Goal: Transaction & Acquisition: Purchase product/service

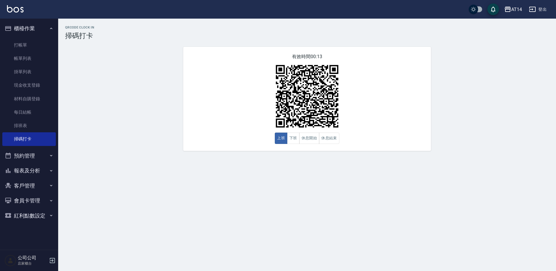
click at [33, 159] on button "預約管理" at bounding box center [28, 155] width 53 height 15
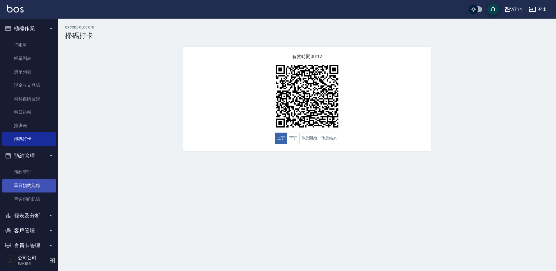
click at [35, 182] on link "單日預約紀錄" at bounding box center [28, 185] width 53 height 13
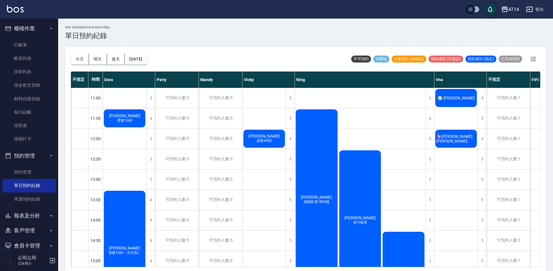
click at [146, 108] on div "♍ [PERSON_NAME]" at bounding box center [124, 118] width 43 height 20
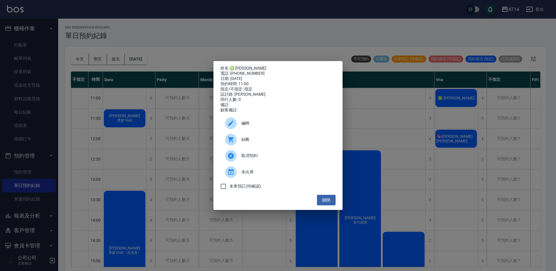
click at [272, 140] on span "結帳" at bounding box center [286, 139] width 90 height 6
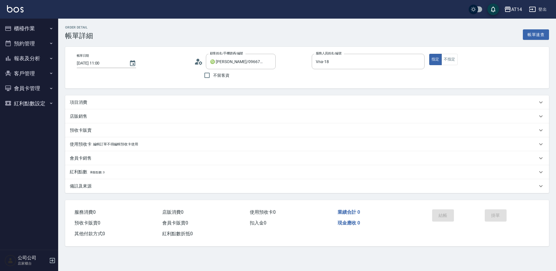
click at [92, 98] on div "項目消費" at bounding box center [307, 102] width 484 height 14
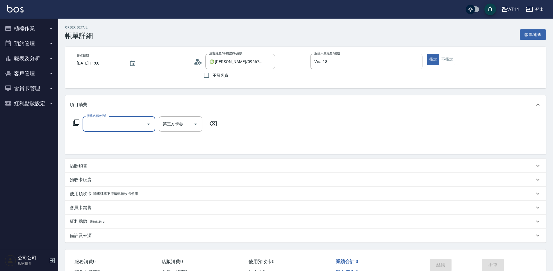
click at [113, 129] on input "服務名稱/代號" at bounding box center [114, 124] width 59 height 10
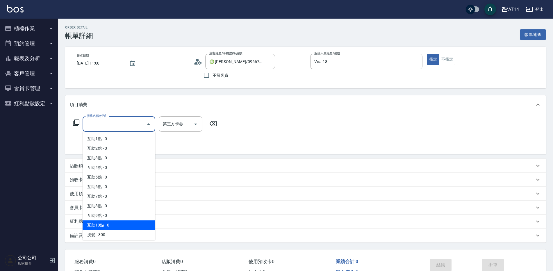
scroll to position [29, 0]
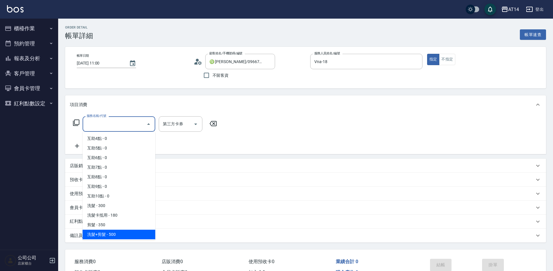
click at [117, 232] on span "洗髮+剪髮 - 500" at bounding box center [119, 235] width 73 height 10
type input "洗髮+剪髮(022)"
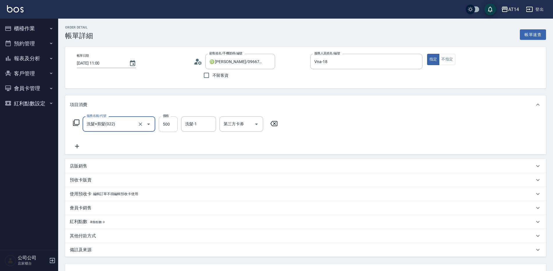
click at [169, 128] on input "500" at bounding box center [168, 124] width 19 height 16
type input "0"
type input "600"
type input "1"
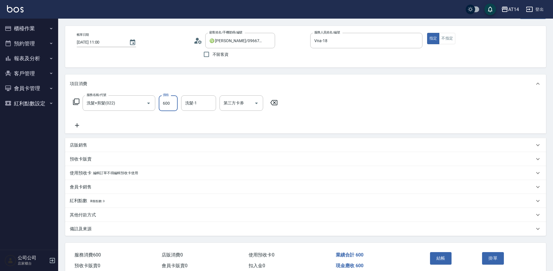
scroll to position [49, 0]
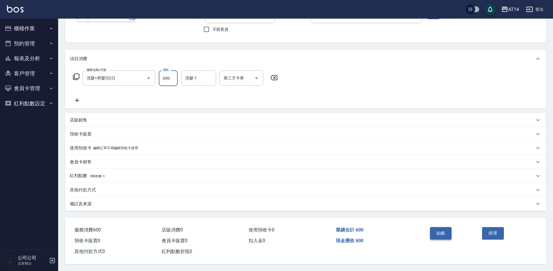
type input "600"
click at [443, 228] on button "結帳" at bounding box center [441, 233] width 22 height 12
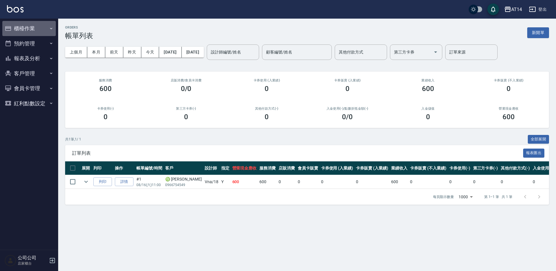
click at [38, 28] on button "櫃檯作業" at bounding box center [28, 28] width 53 height 15
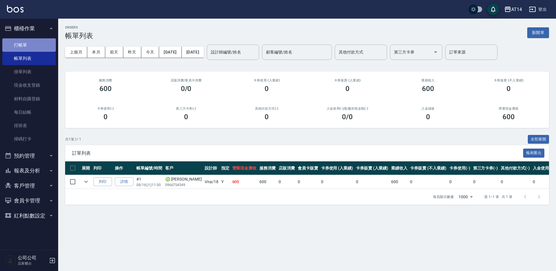
click at [37, 49] on link "打帳單" at bounding box center [28, 44] width 53 height 13
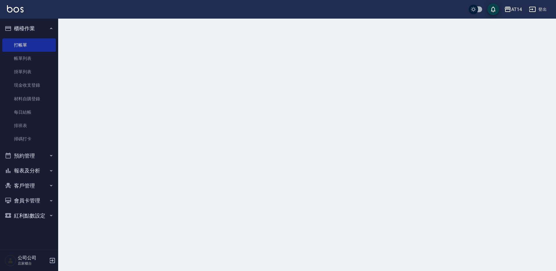
click at [49, 25] on button "櫃檯作業" at bounding box center [28, 28] width 53 height 15
